Goal: Information Seeking & Learning: Learn about a topic

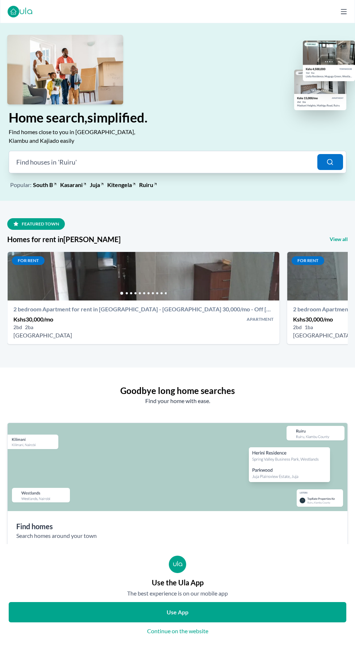
click at [36, 227] on div "Featured town" at bounding box center [36, 224] width 58 height 12
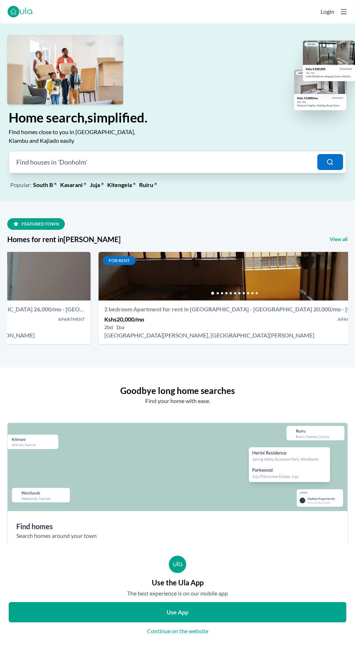
scroll to position [0, 771]
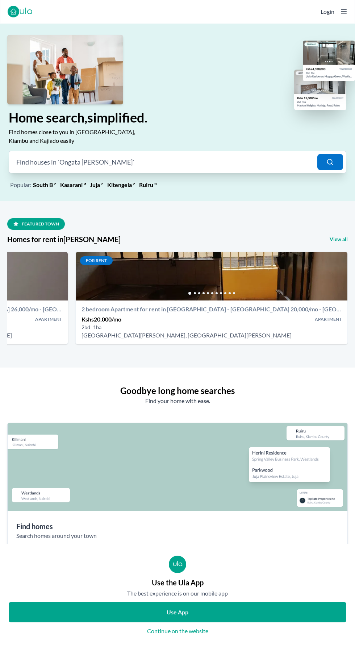
click at [70, 184] on link "Kasarani" at bounding box center [71, 184] width 22 height 9
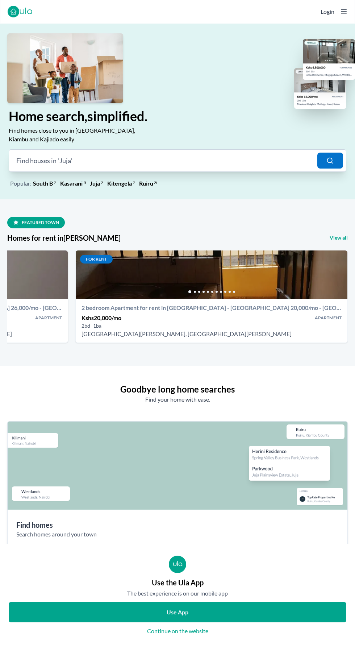
scroll to position [0, 0]
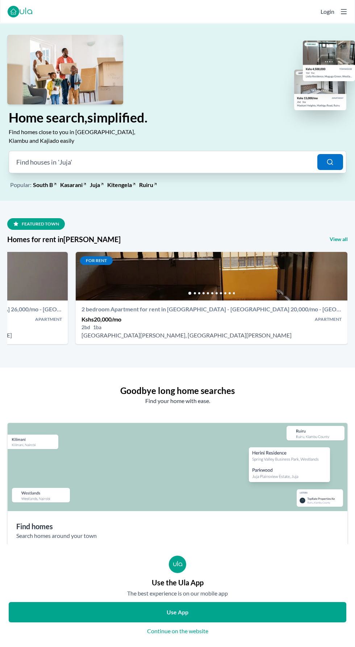
click at [75, 199] on div "Home search, simplified. Find homes close to you in Nairobi, Kiambu and Kajiado…" at bounding box center [177, 155] width 355 height 91
click at [68, 188] on link "Kasarani" at bounding box center [71, 184] width 22 height 9
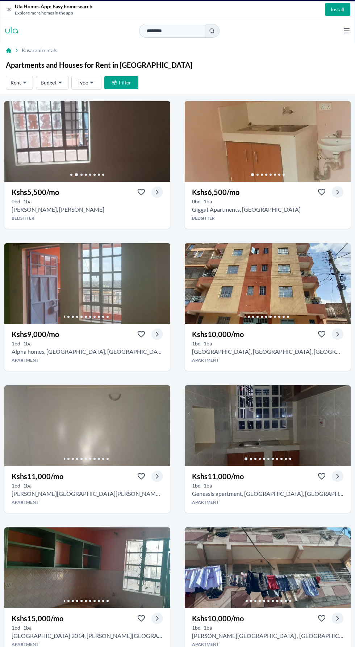
click at [47, 194] on h3 "Kshs 5,500 /mo" at bounding box center [35, 192] width 47 height 10
click at [47, 204] on div "0 bd 1 ba" at bounding box center [87, 201] width 166 height 7
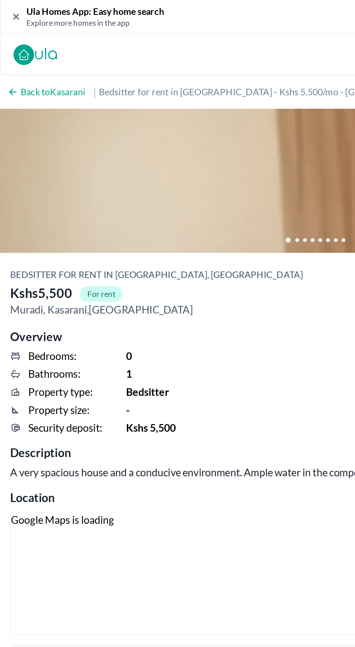
click at [155, 189] on h2 "Overview" at bounding box center [177, 189] width 343 height 10
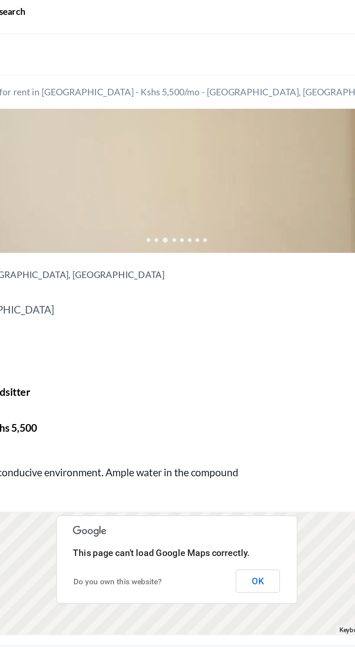
click at [183, 133] on icon at bounding box center [185, 135] width 4 height 4
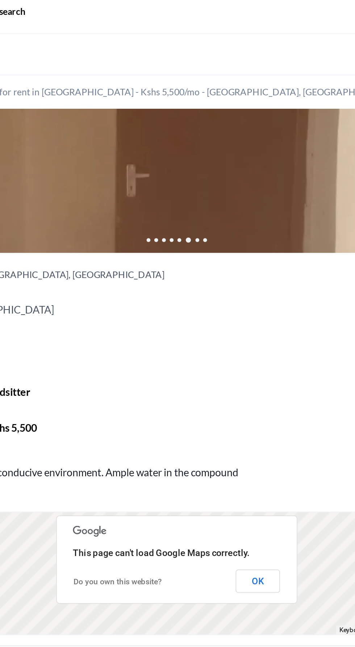
click at [179, 135] on icon at bounding box center [179, 135] width 2 height 2
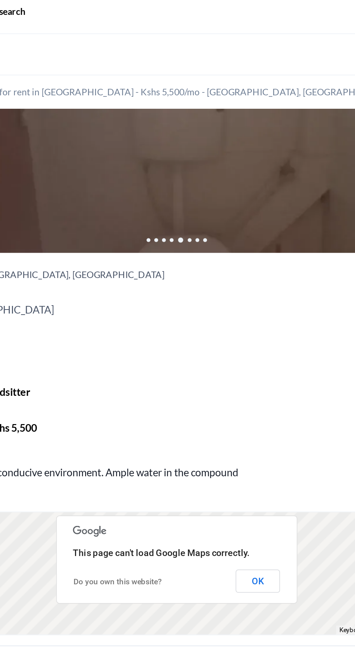
click at [189, 135] on icon at bounding box center [189, 135] width 2 height 2
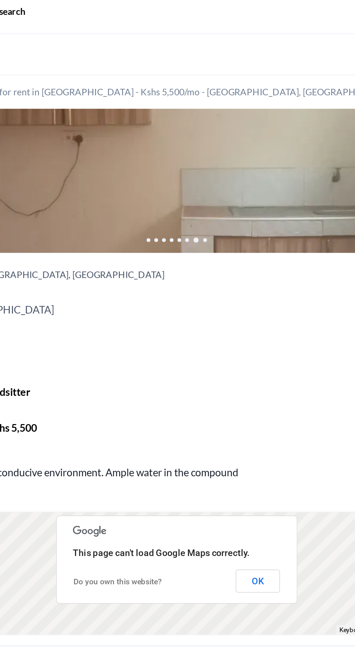
click at [219, 123] on img at bounding box center [177, 101] width 355 height 81
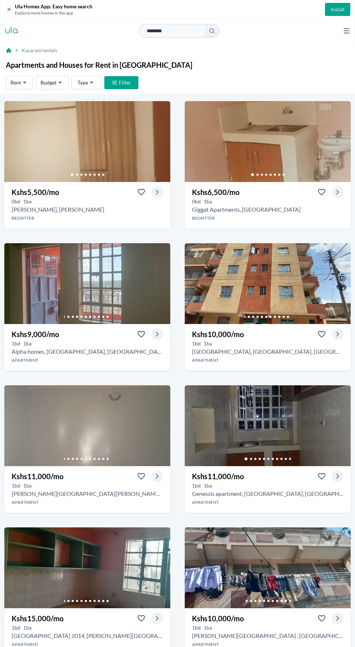
click at [91, 190] on div "Kshs 5,500 /mo View" at bounding box center [87, 190] width 166 height 16
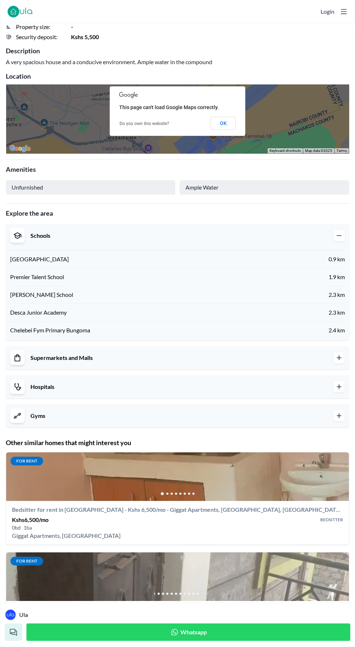
scroll to position [275, 0]
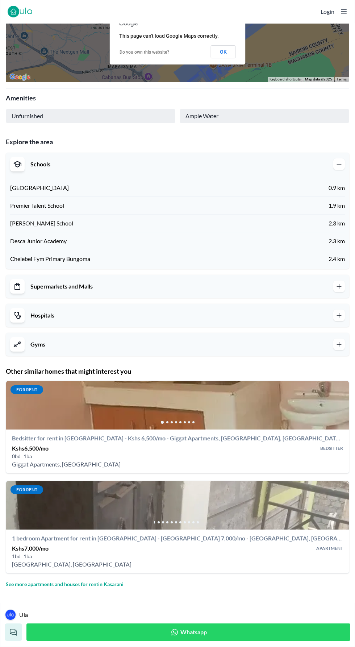
click at [245, 427] on div at bounding box center [177, 422] width 343 height 14
click at [230, 437] on h4 "Bedsitter for rent in [GEOGRAPHIC_DATA] - Kshs 6,500/mo - Giggat Apartments, [G…" at bounding box center [177, 438] width 331 height 9
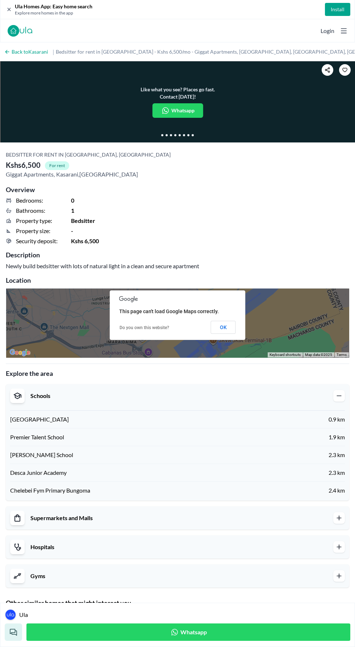
click at [215, 134] on div at bounding box center [177, 135] width 355 height 14
click at [254, 121] on div "Like what you see? Places go fast. Contact [DATE]! Whatsapp" at bounding box center [177, 101] width 355 height 81
click at [166, 140] on div at bounding box center [177, 135] width 355 height 14
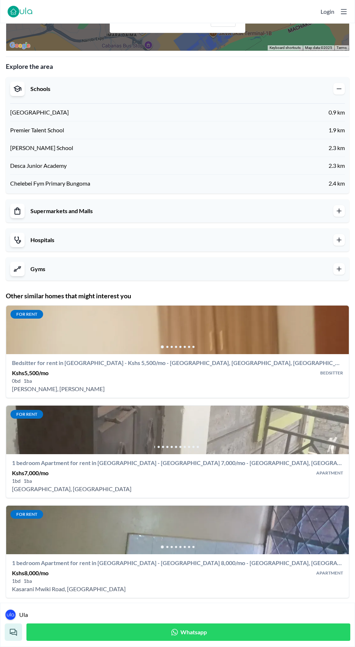
scroll to position [334, 0]
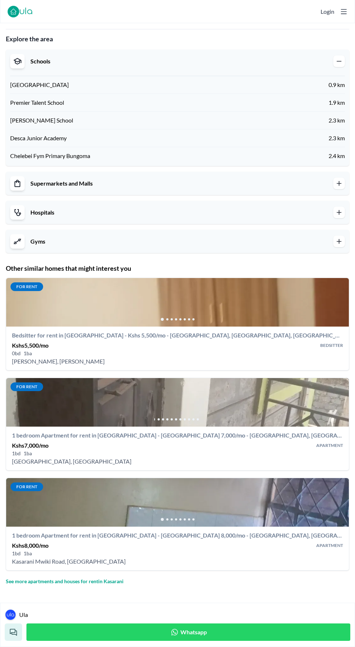
click at [87, 297] on img at bounding box center [177, 302] width 343 height 49
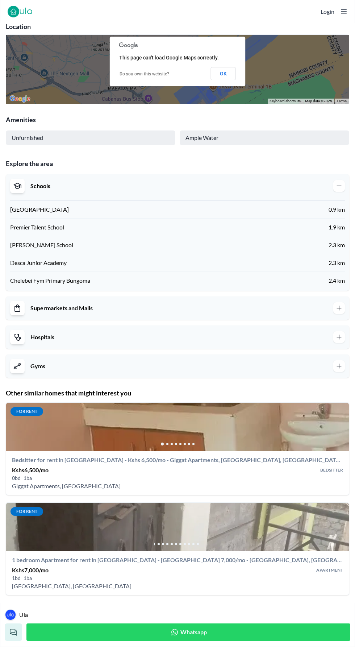
scroll to position [284, 0]
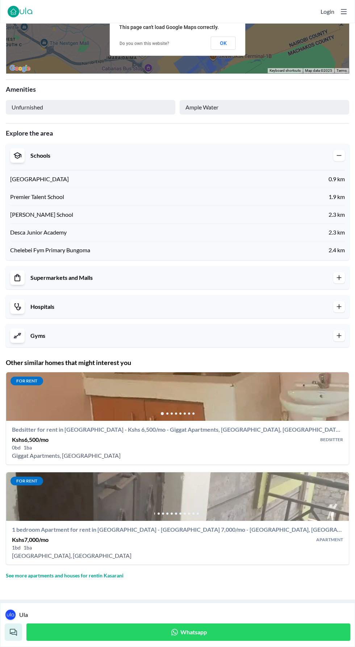
click at [292, 418] on div at bounding box center [177, 413] width 343 height 14
click at [217, 450] on div "0 bd 1 ba" at bounding box center [177, 447] width 331 height 7
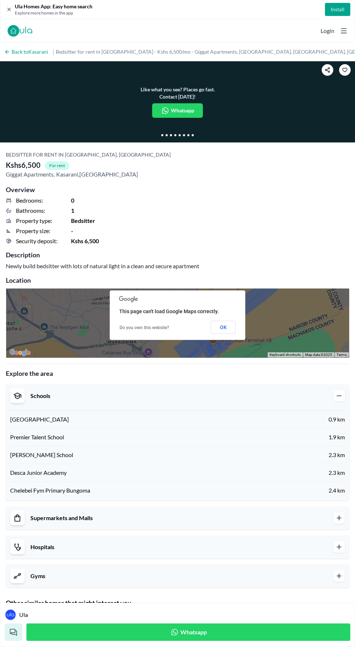
click at [167, 135] on icon at bounding box center [167, 135] width 2 height 2
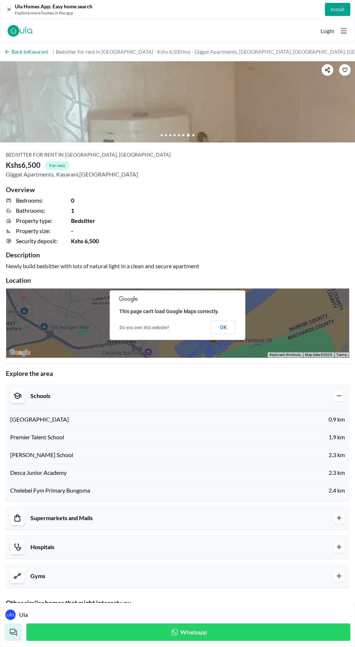
click at [245, 120] on img at bounding box center [177, 101] width 355 height 81
